Goal: Information Seeking & Learning: Learn about a topic

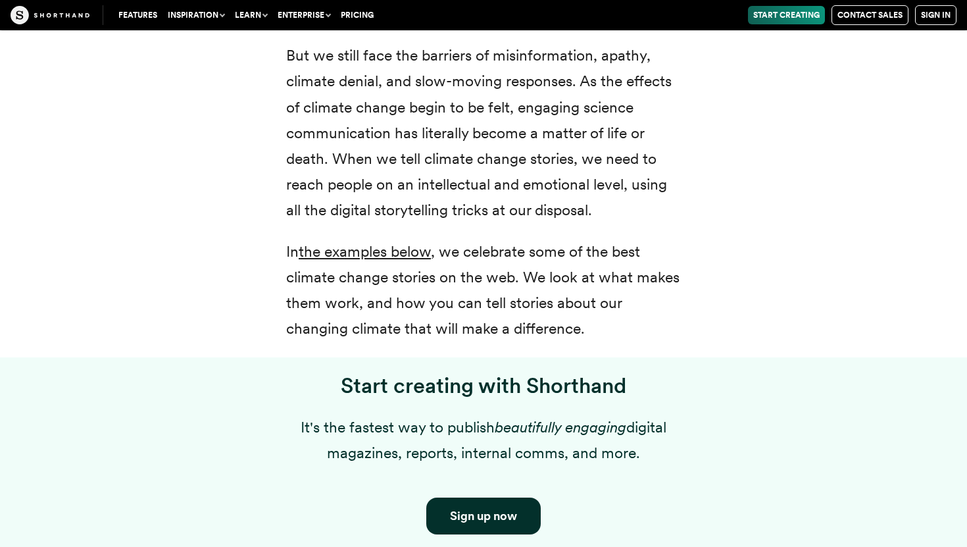
scroll to position [815, 0]
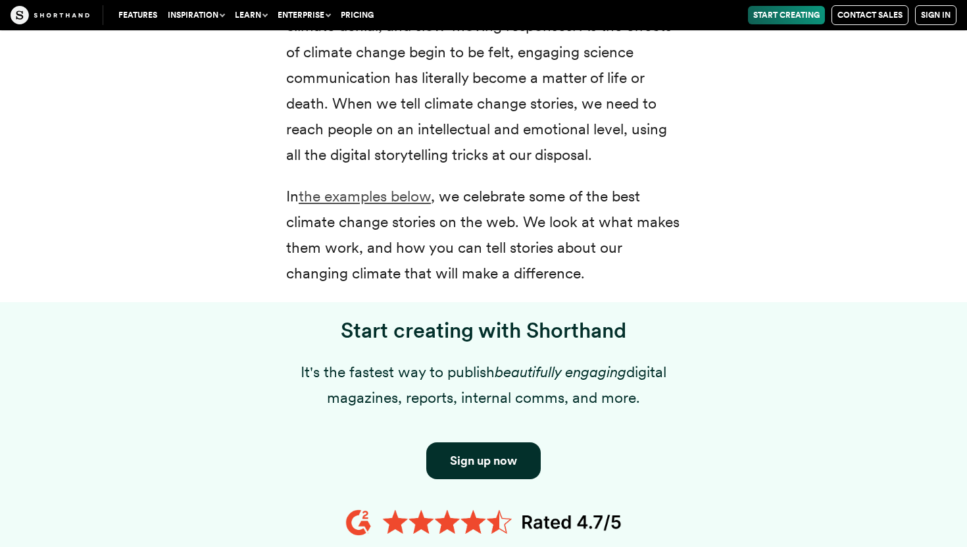
click at [403, 198] on link "the examples below" at bounding box center [365, 196] width 132 height 18
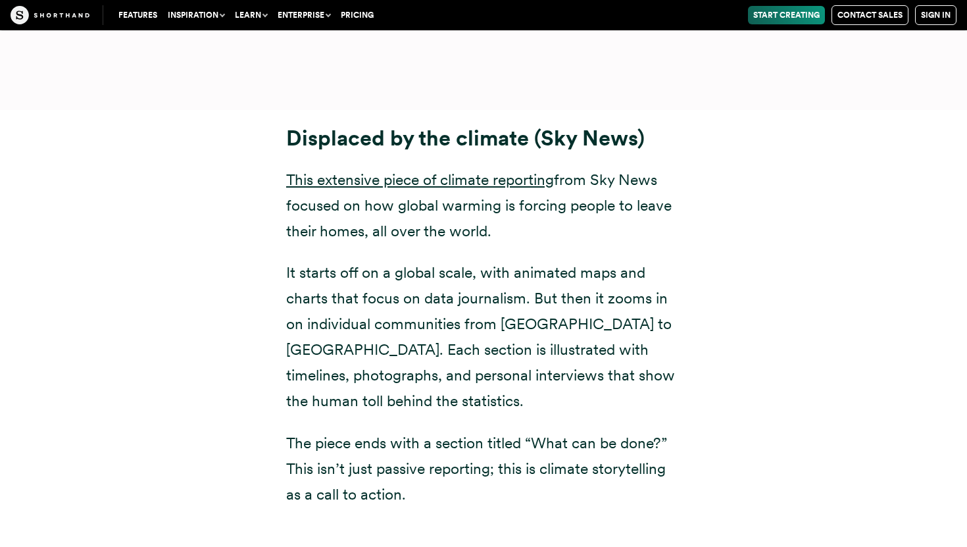
scroll to position [8314, 0]
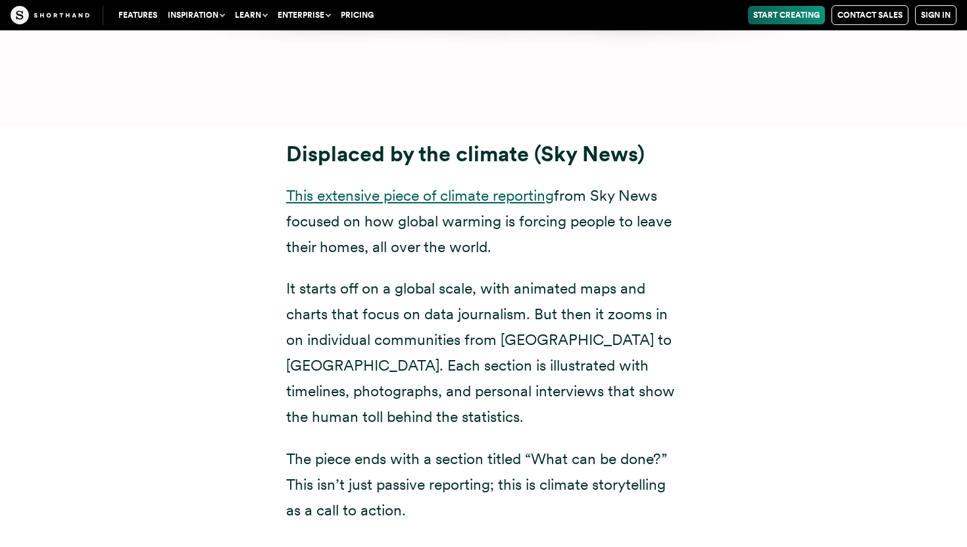
click at [513, 186] on link "This extensive piece of climate reporting" at bounding box center [420, 195] width 268 height 18
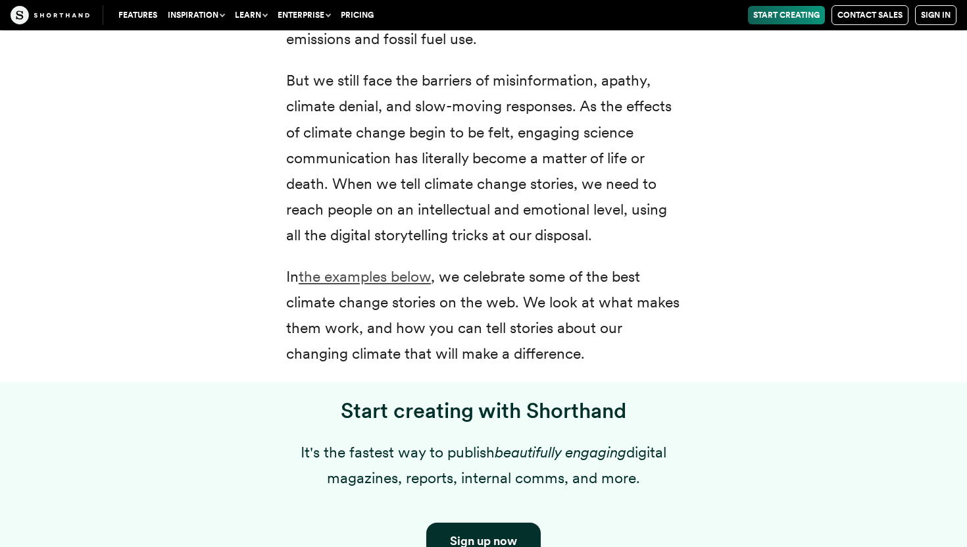
click at [352, 280] on link "the examples below" at bounding box center [365, 276] width 132 height 18
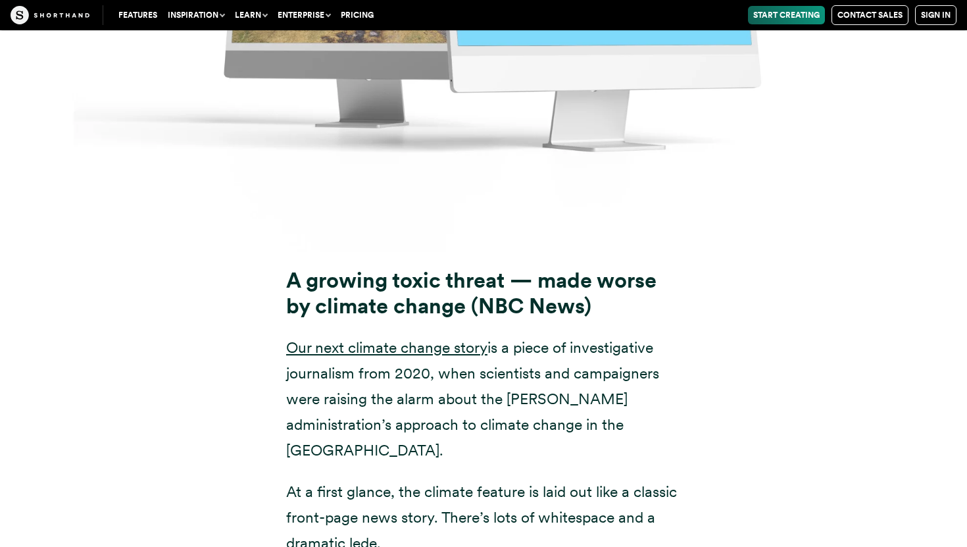
scroll to position [11302, 0]
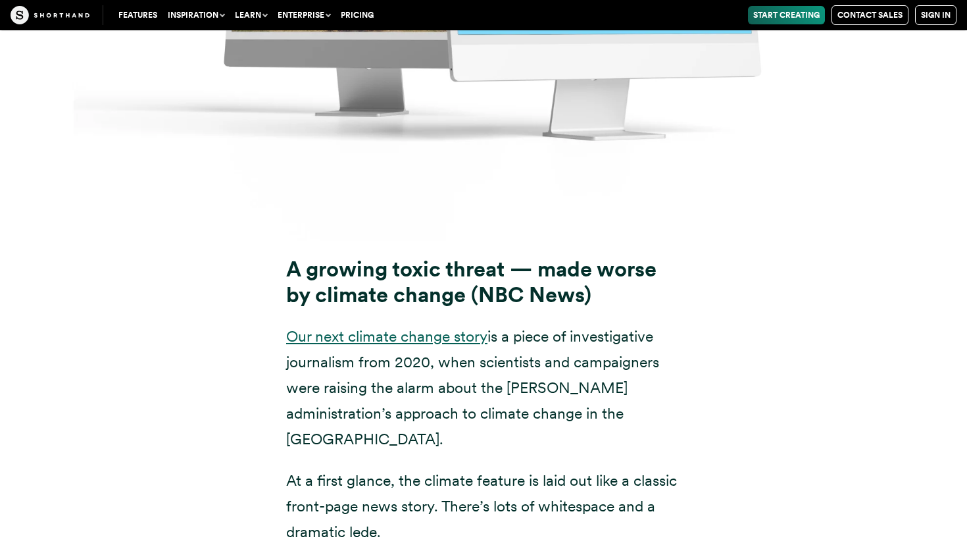
click at [442, 327] on link "Our next climate change story" at bounding box center [386, 336] width 201 height 18
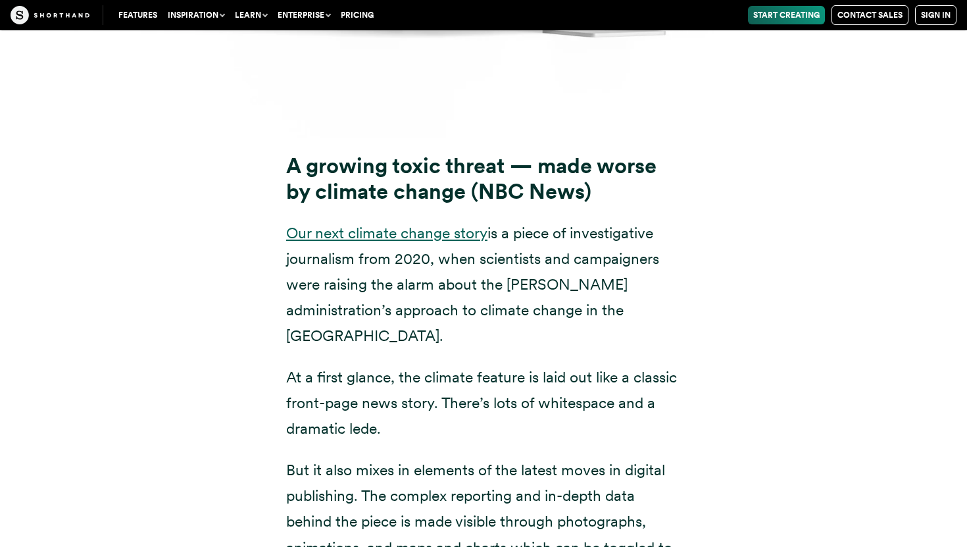
scroll to position [11411, 0]
